Goal: Transaction & Acquisition: Purchase product/service

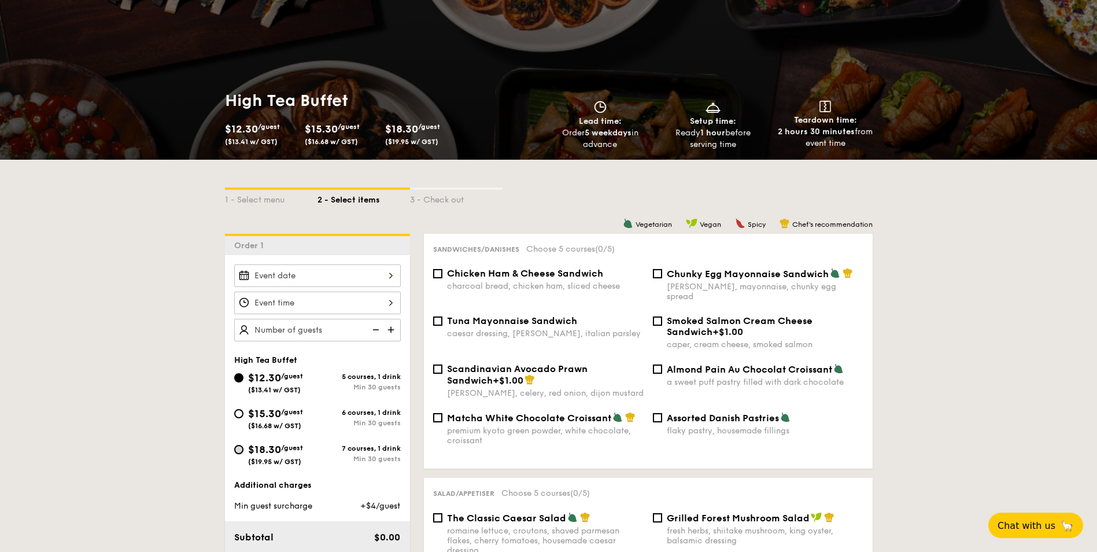
click at [239, 452] on input "$18.30 /guest ($19.95 w/ GST) 7 courses, 1 drink Min 30 guests" at bounding box center [238, 449] width 9 height 9
radio input "true"
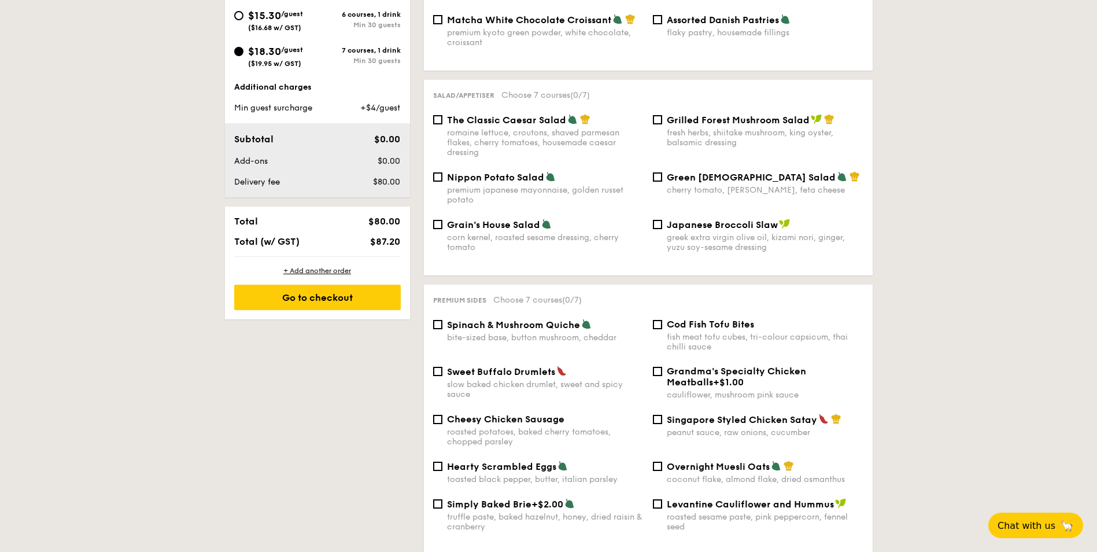
scroll to position [520, 0]
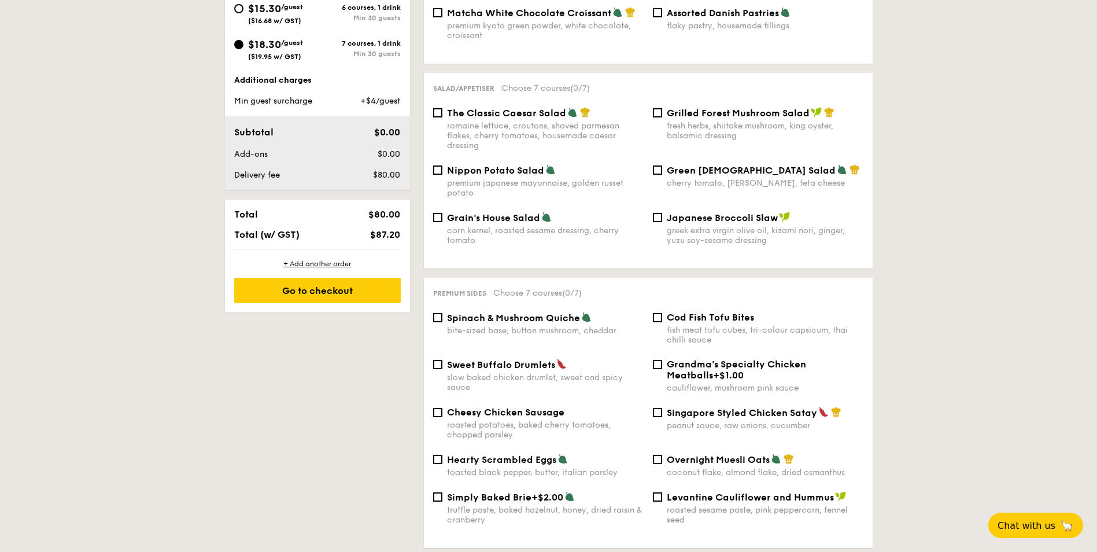
drag, startPoint x: 327, startPoint y: 167, endPoint x: 421, endPoint y: 124, distance: 103.2
click at [434, 165] on input "Nippon Potato Salad premium japanese mayonnaise, golden russet potato" at bounding box center [437, 169] width 9 height 9
checkbox input "true"
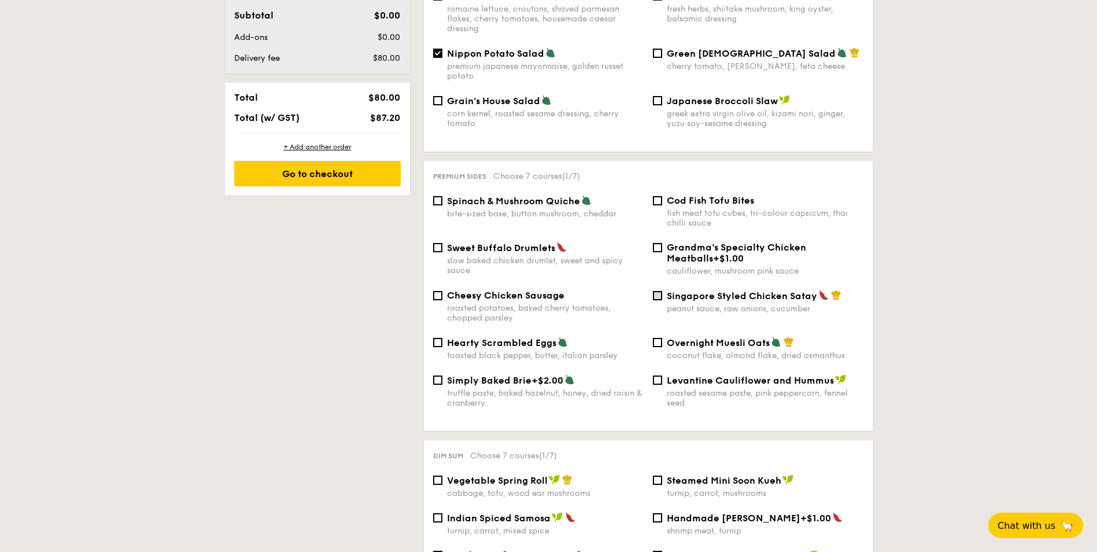
scroll to position [694, 0]
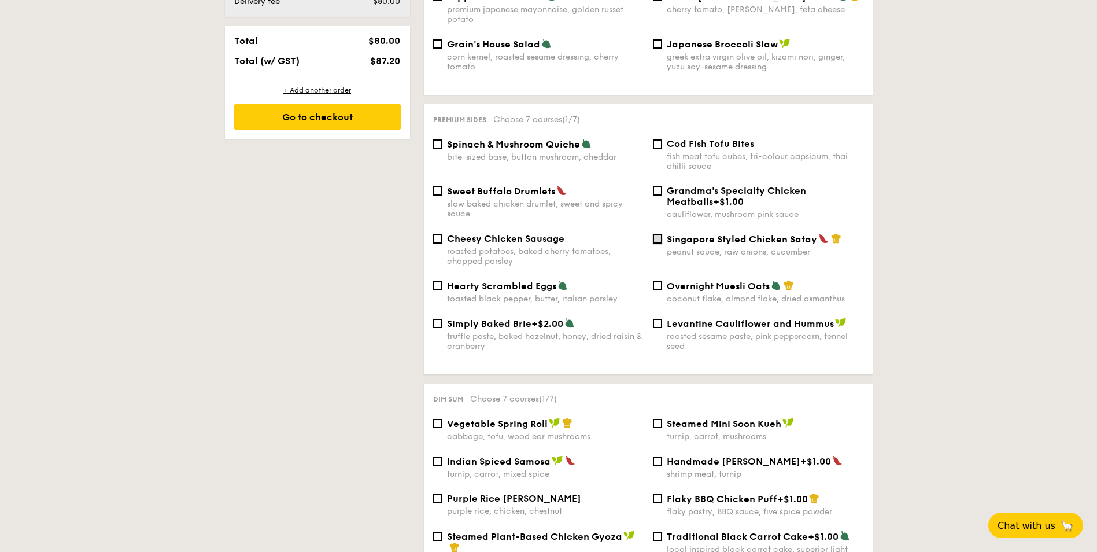
click at [654, 234] on input "Singapore Styled Chicken Satay peanut sauce, raw onions, cucumber" at bounding box center [657, 238] width 9 height 9
checkbox input "true"
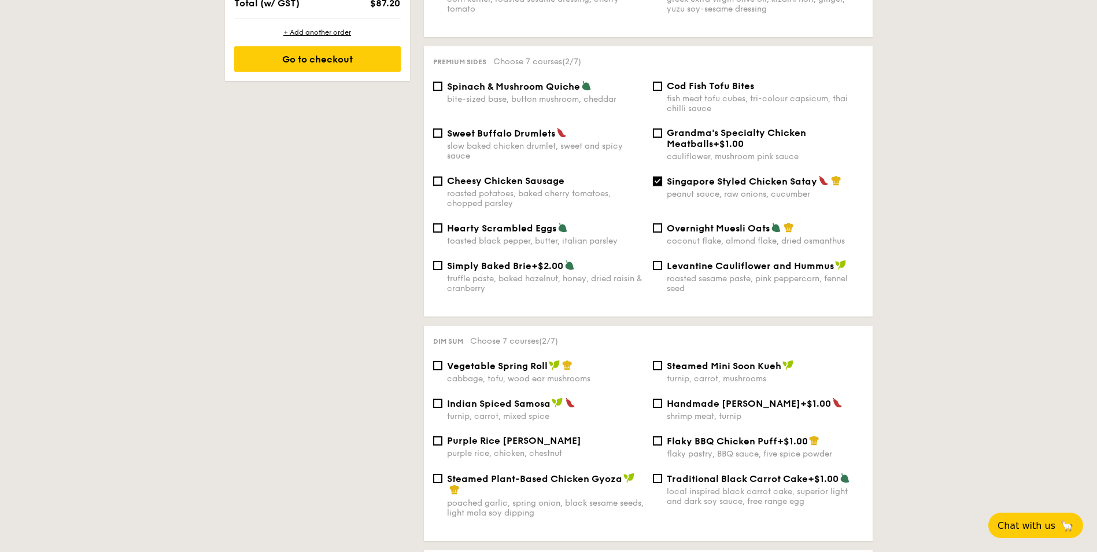
scroll to position [810, 0]
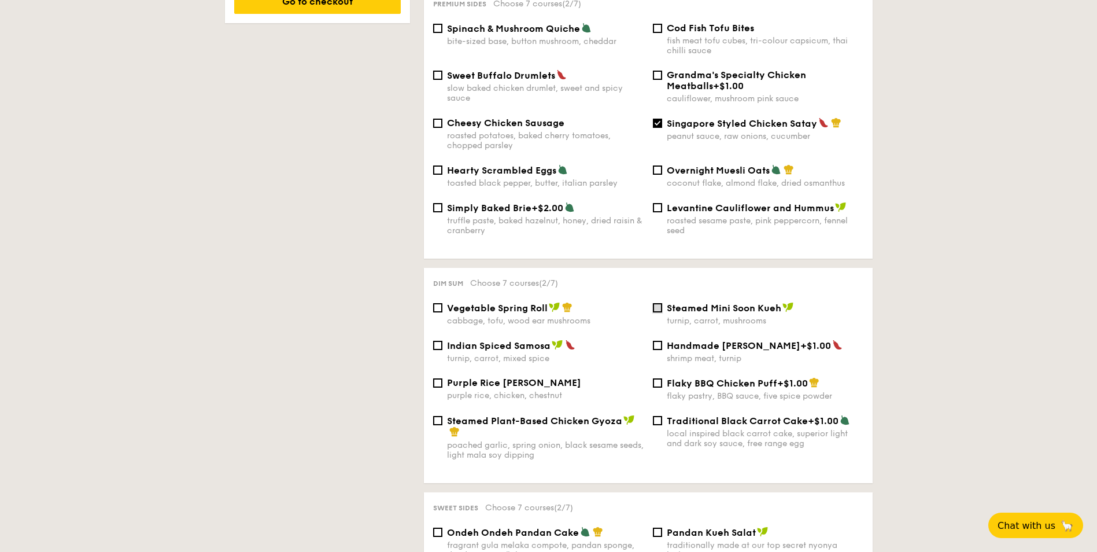
click at [661, 303] on input "Steamed Mini Soon Kueh turnip, carrot, mushrooms" at bounding box center [657, 307] width 9 height 9
checkbox input "true"
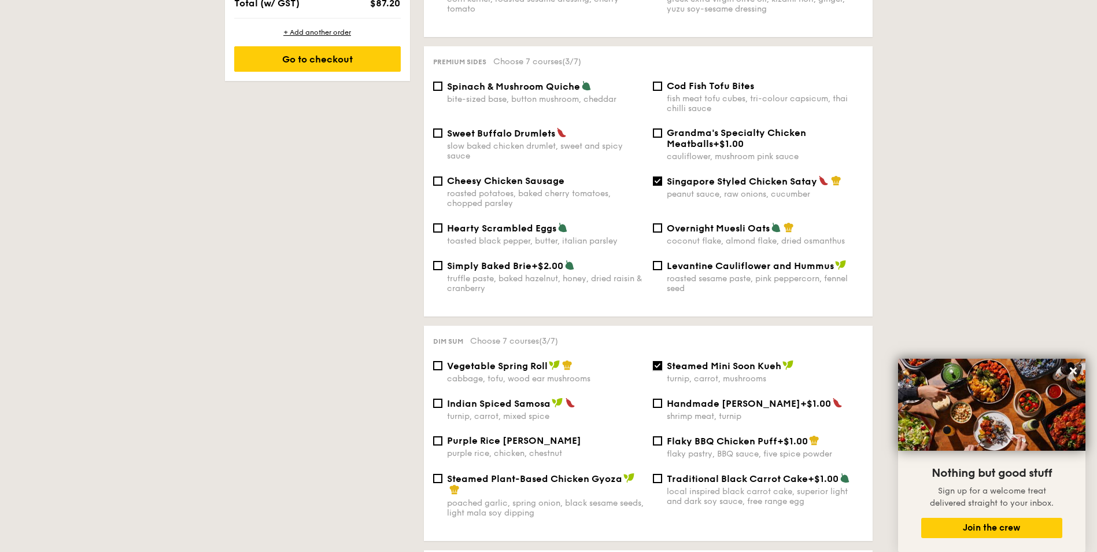
scroll to position [173, 0]
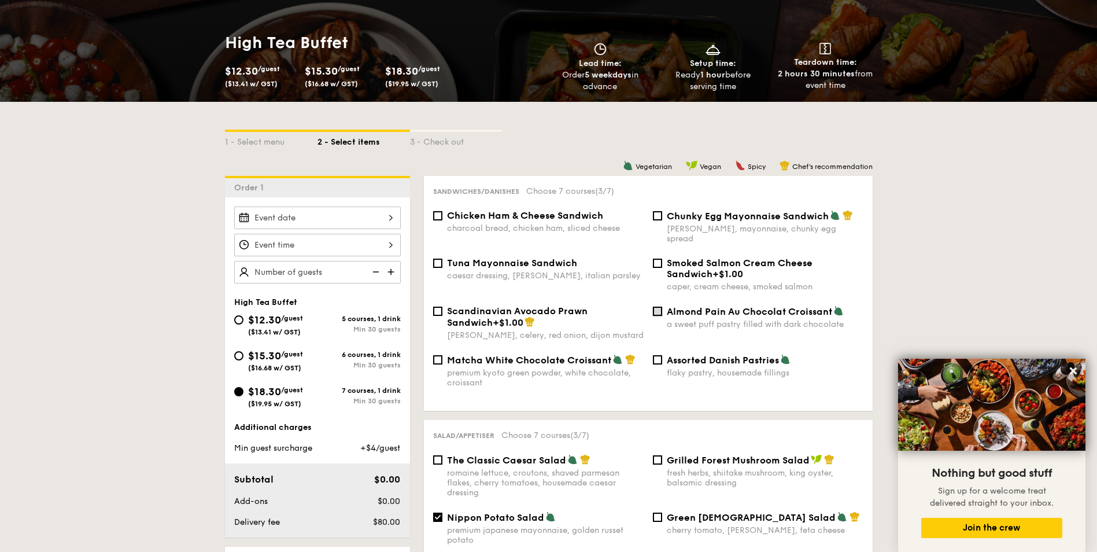
click at [656, 306] on input "Almond Pain Au Chocolat Croissant a sweet puff pastry filled with dark chocolate" at bounding box center [657, 310] width 9 height 9
checkbox input "true"
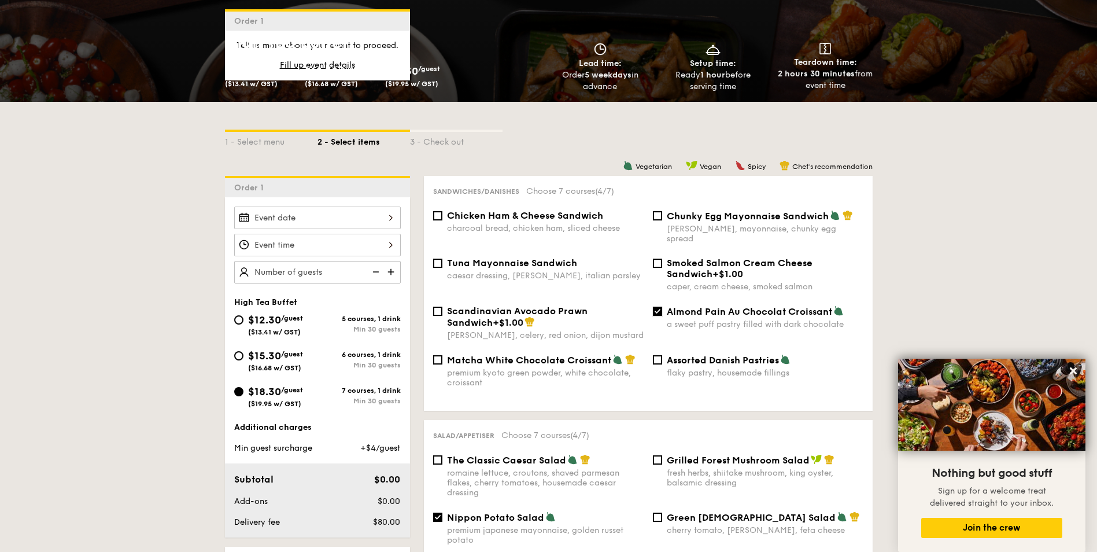
scroll to position [1041, 0]
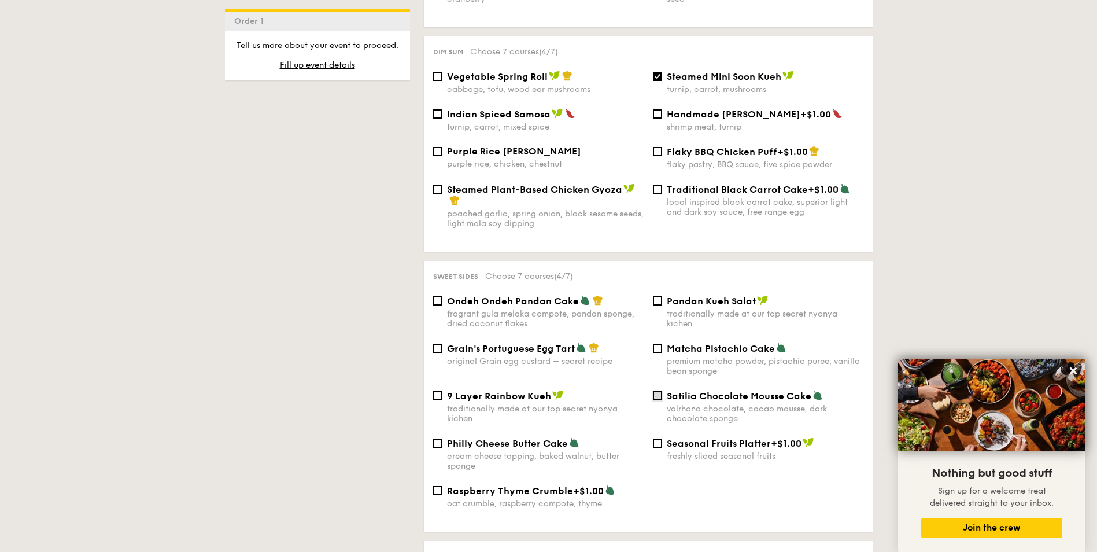
click at [657, 391] on input "Satilia Chocolate Mousse Cake valrhona chocolate, cacao mousse, dark chocolate …" at bounding box center [657, 395] width 9 height 9
checkbox input "true"
click at [438, 343] on input "Grain's Portuguese Egg Tart original Grain egg custard – secret recipe" at bounding box center [437, 347] width 9 height 9
checkbox input "true"
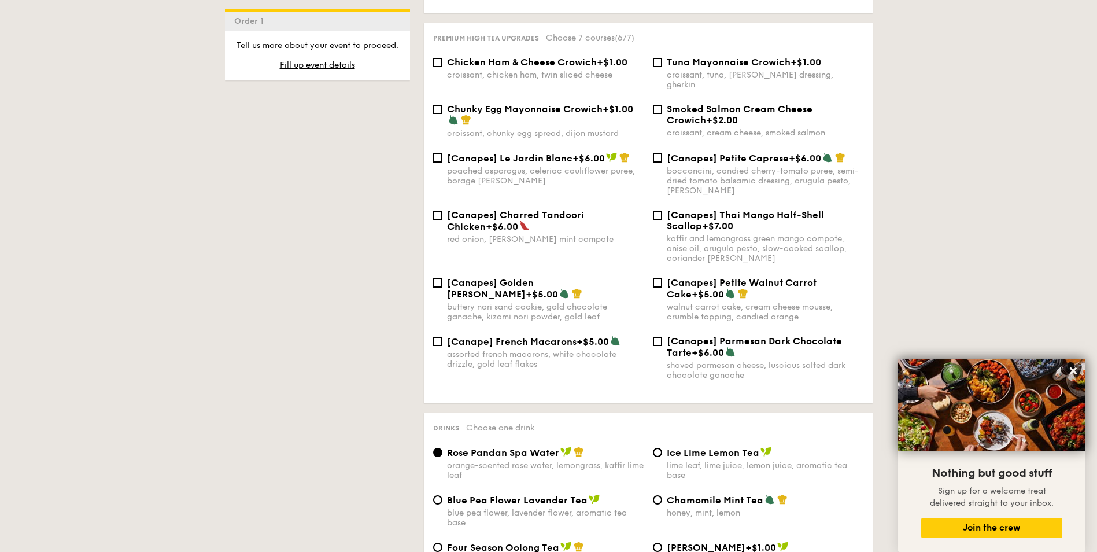
scroll to position [1501, 0]
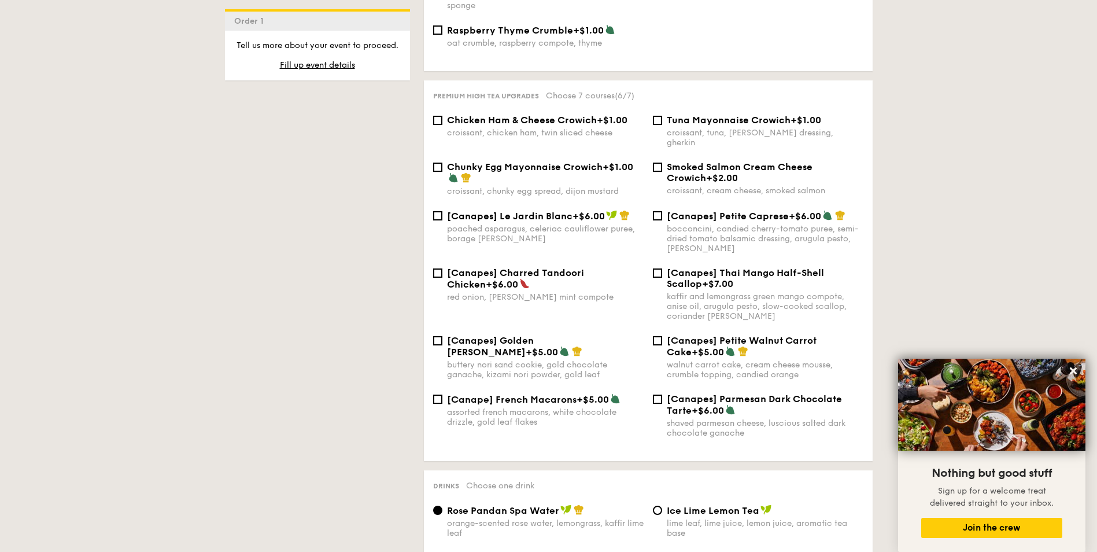
drag, startPoint x: 450, startPoint y: 145, endPoint x: 637, endPoint y: 150, distance: 186.9
click at [637, 161] on div "Chunky Egg Mayonnaise Crowich +$1.00" at bounding box center [545, 172] width 197 height 23
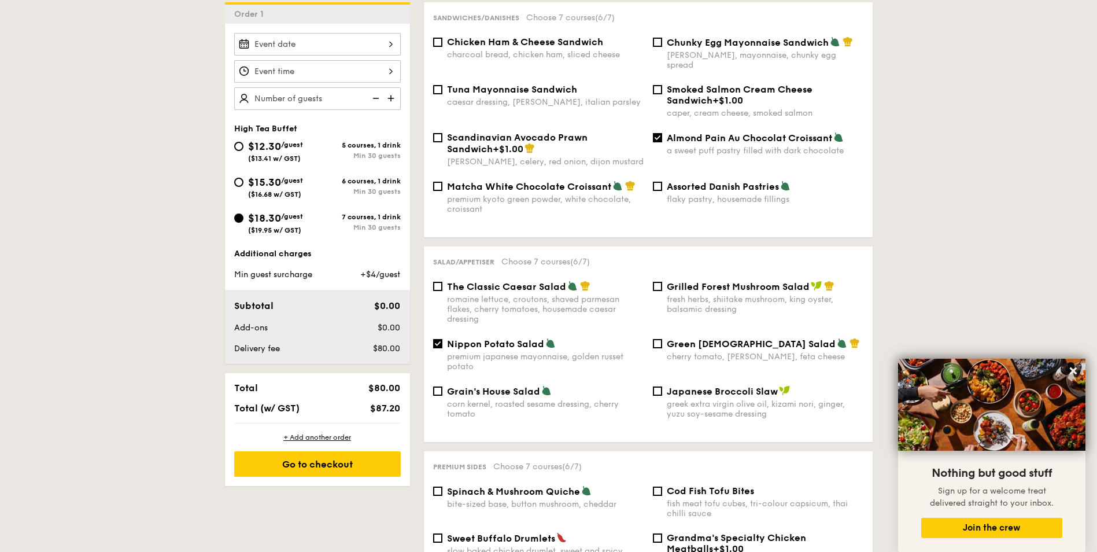
scroll to position [0, 0]
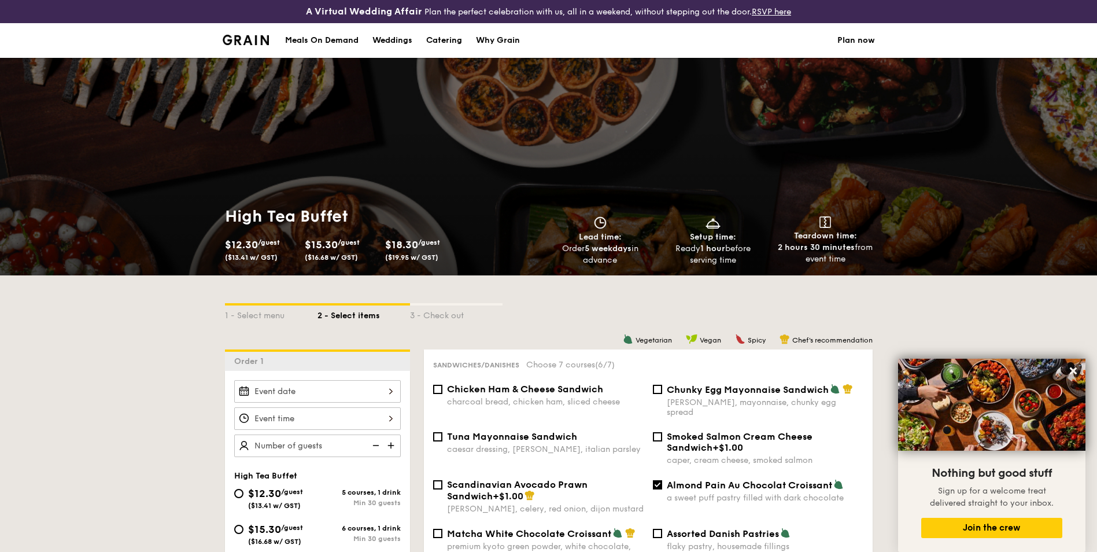
click at [444, 39] on div "Catering" at bounding box center [444, 40] width 36 height 35
select select
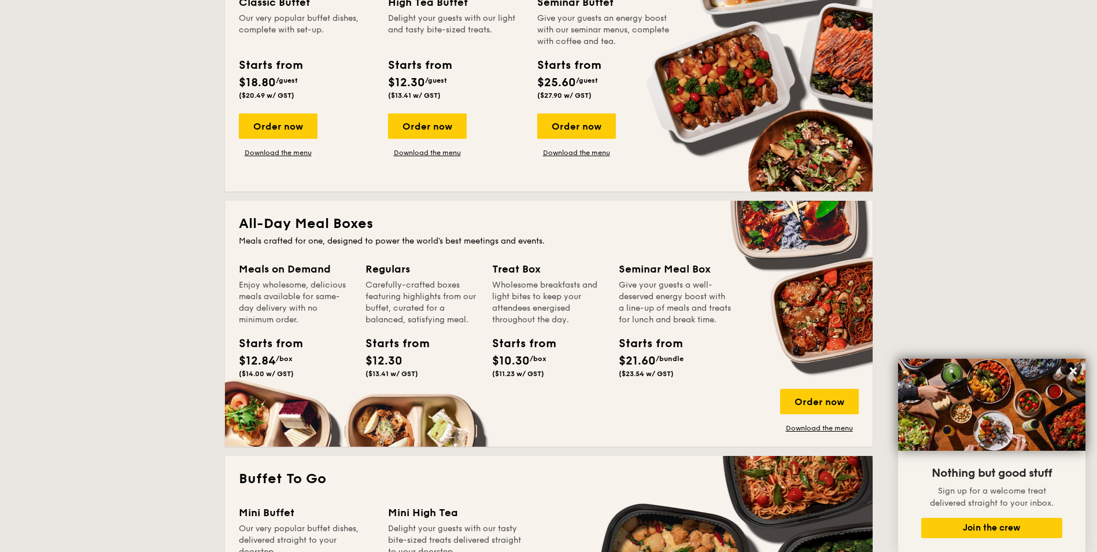
scroll to position [810, 0]
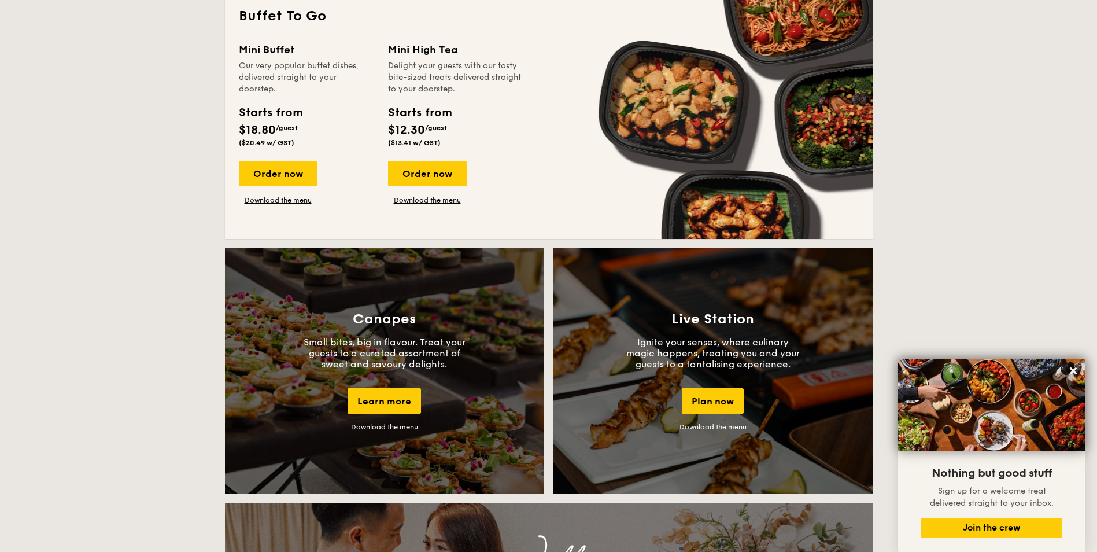
click at [713, 428] on link "Download the menu" at bounding box center [712, 427] width 67 height 8
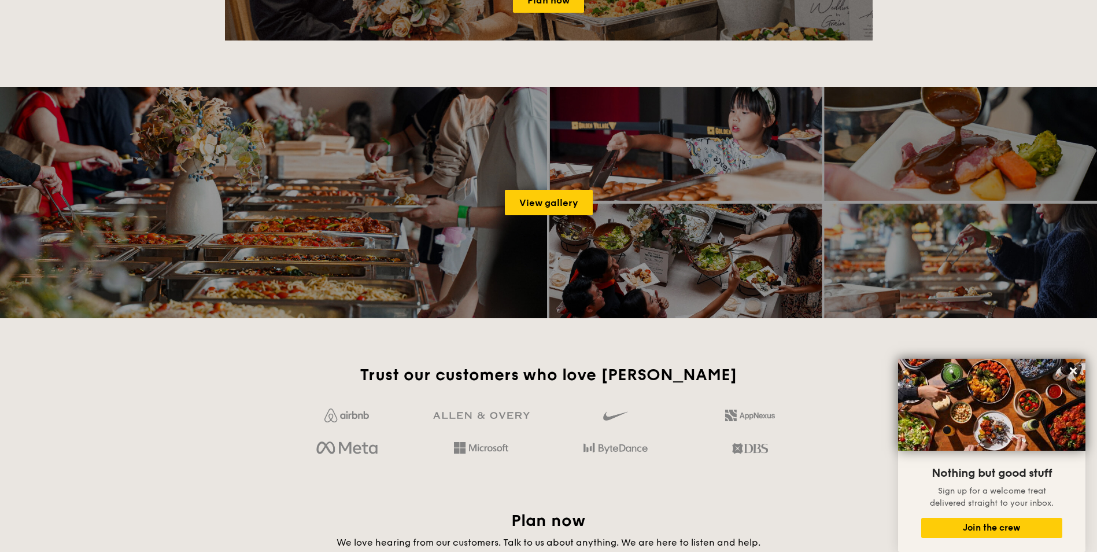
scroll to position [1099, 0]
